Goal: Navigation & Orientation: Find specific page/section

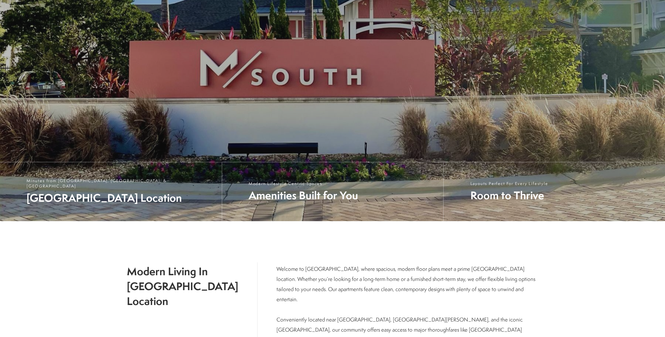
scroll to position [232, 0]
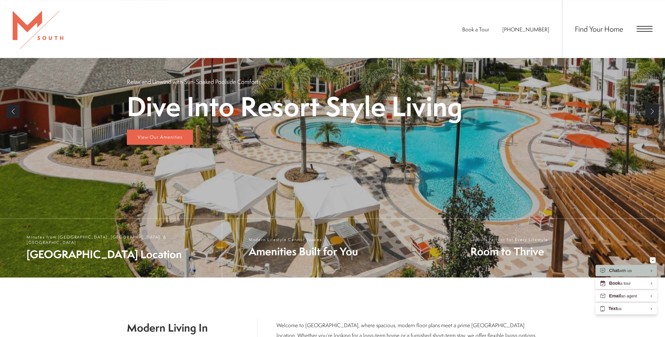
scroll to position [4, 0]
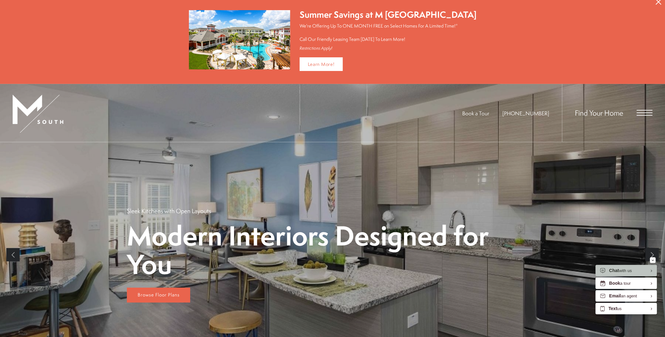
click at [653, 112] on div "Book a Tour 813-570-8014 Find Your Home" at bounding box center [332, 113] width 665 height 58
click at [644, 115] on div "Find Your Home" at bounding box center [607, 113] width 91 height 58
click at [640, 111] on span "Open Menu" at bounding box center [645, 113] width 16 height 6
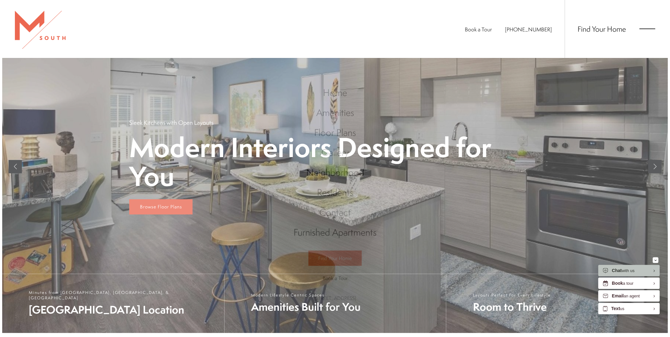
scroll to position [0, 0]
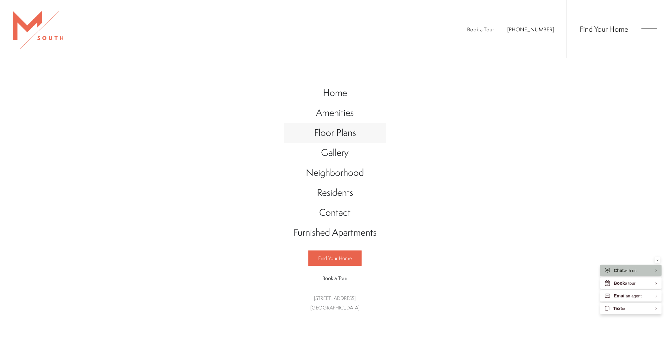
click at [339, 136] on span "Floor Plans" at bounding box center [335, 132] width 42 height 13
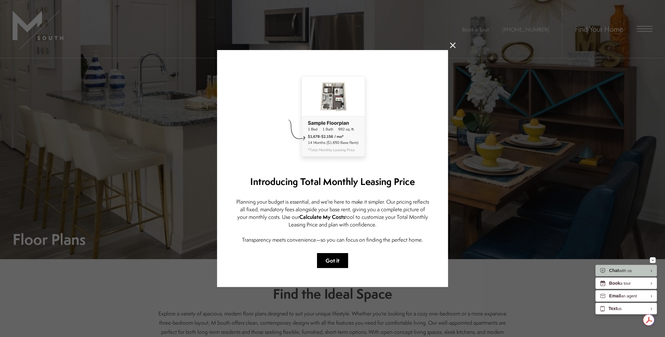
click at [335, 255] on button "Got it" at bounding box center [332, 260] width 31 height 15
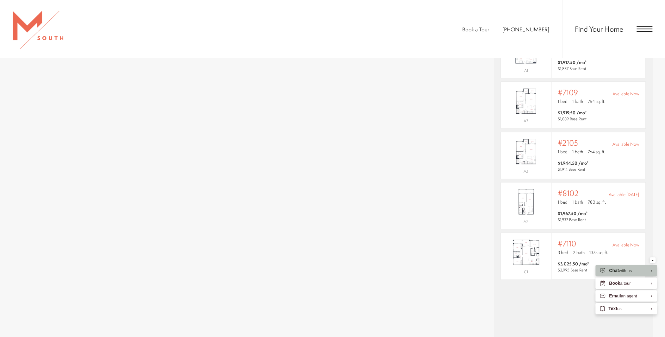
scroll to position [580, 0]
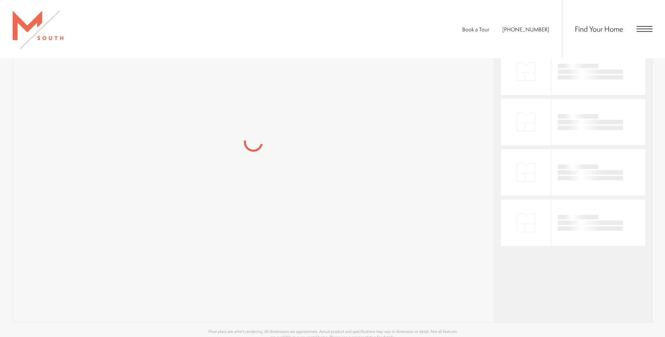
scroll to position [577, 0]
